Goal: Transaction & Acquisition: Purchase product/service

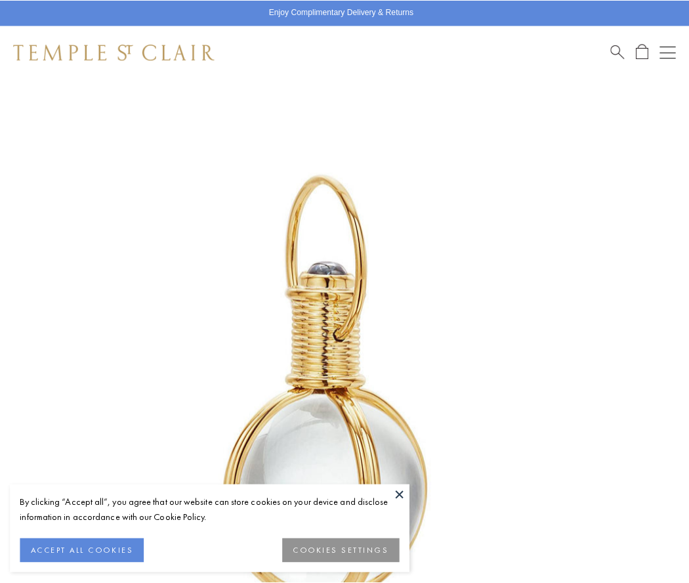
scroll to position [340, 0]
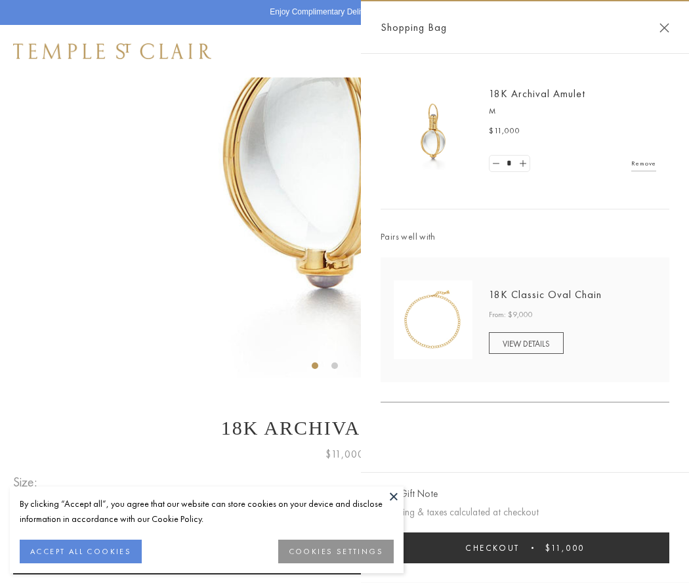
click at [525, 547] on button "Checkout $11,000" at bounding box center [525, 547] width 289 height 31
